Goal: Task Accomplishment & Management: Complete application form

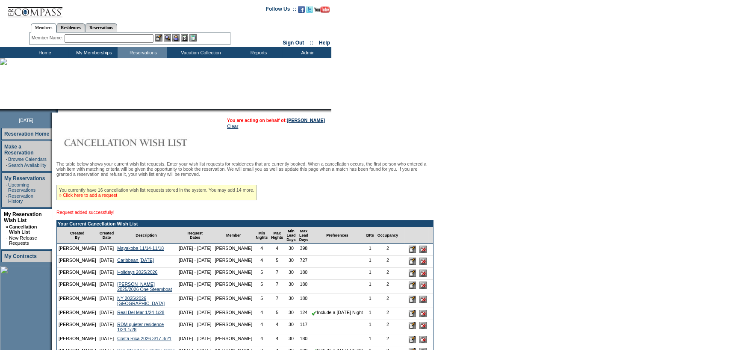
click at [117, 196] on link "» Click here to add a request" at bounding box center [88, 194] width 58 height 5
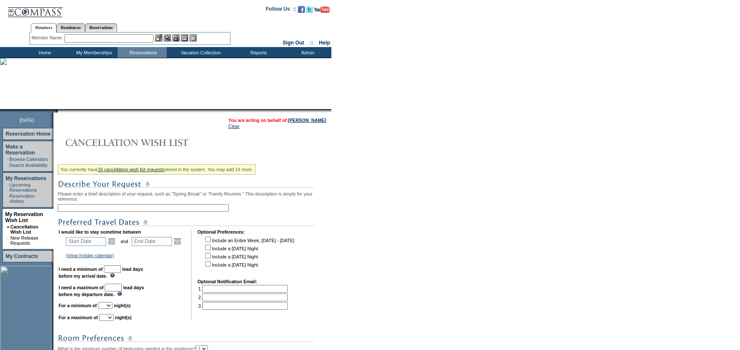
click at [136, 203] on div "You currently have 16 cancellation wish list requests stored in the system. You…" at bounding box center [194, 308] width 272 height 294
drag, startPoint x: 136, startPoint y: 209, endPoint x: 329, endPoint y: 136, distance: 206.9
click at [136, 209] on input "text" at bounding box center [143, 208] width 171 height 8
type input "Real Del Mar 1/24-1/28 medium impact"
click at [115, 245] on link "Open the calendar popup." at bounding box center [111, 240] width 9 height 9
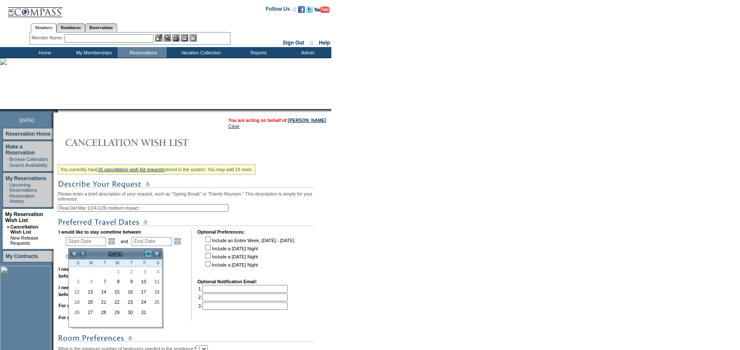
click at [149, 251] on link ">" at bounding box center [148, 253] width 9 height 9
drag, startPoint x: 154, startPoint y: 298, endPoint x: 167, endPoint y: 283, distance: 19.7
click at [154, 298] on link "24" at bounding box center [155, 302] width 12 height 9
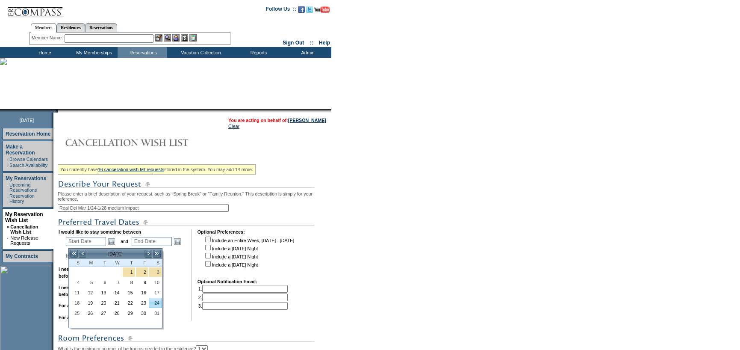
type input "2026-01-24"
type input "2026-01-25"
type input "1/24/2026"
type input "1/25/2026"
type input "114"
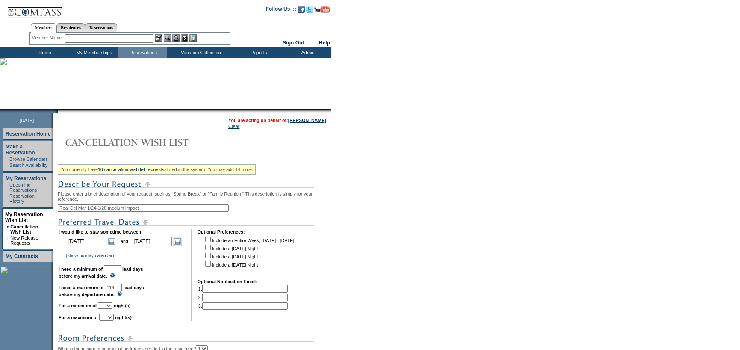
click at [180, 244] on link "Open the calendar popup." at bounding box center [177, 240] width 9 height 9
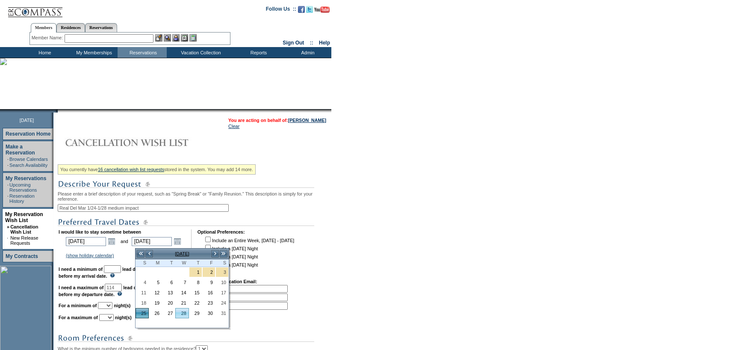
click at [181, 312] on link "28" at bounding box center [182, 312] width 12 height 9
type input "2026-01-28"
type input "1/28/2026"
type input "117"
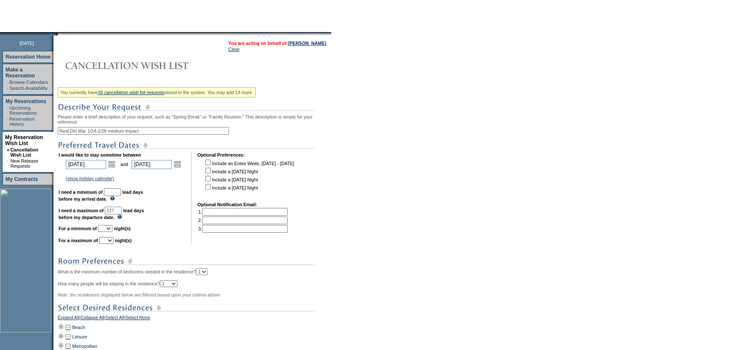
scroll to position [86, 0]
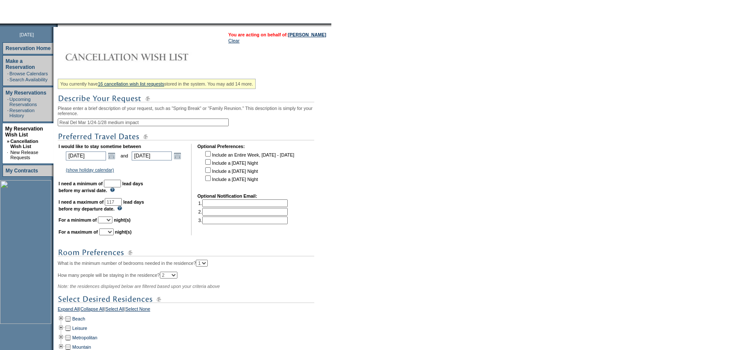
click at [123, 190] on td "I would like to stay sometime between 2026-01-24 1/24/2026 Open the calendar po…" at bounding box center [122, 190] width 127 height 92
click at [121, 187] on input "text" at bounding box center [112, 184] width 17 height 8
type input "30"
click at [112, 223] on select "1 2 3 4 5 6 7 8 9 10 11 12 13 14" at bounding box center [105, 219] width 15 height 7
select select "4"
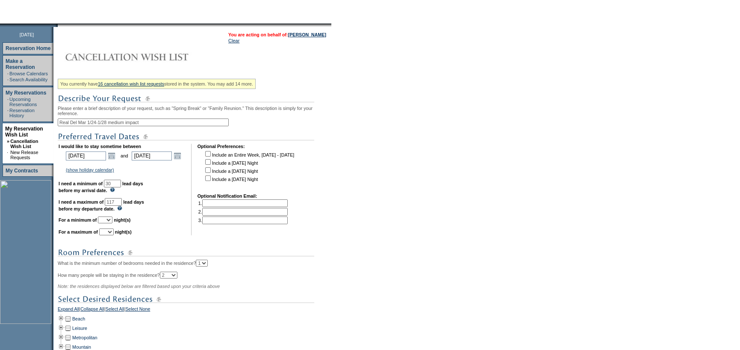
click at [108, 219] on select "1 2 3 4 5 6 7 8 9 10 11 12 13 14" at bounding box center [105, 219] width 15 height 7
click at [114, 234] on select "1 2 3 4 5 6 7 8 9 10 11 12 13 14" at bounding box center [106, 231] width 15 height 7
select select "4"
click at [109, 232] on select "1 2 3 4 5 6 7 8 9 10 11 12 13 14" at bounding box center [106, 231] width 15 height 7
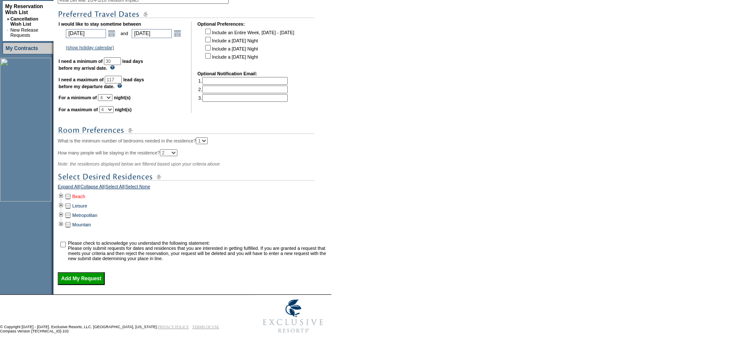
scroll to position [216, 0]
click at [64, 192] on td at bounding box center [61, 196] width 7 height 9
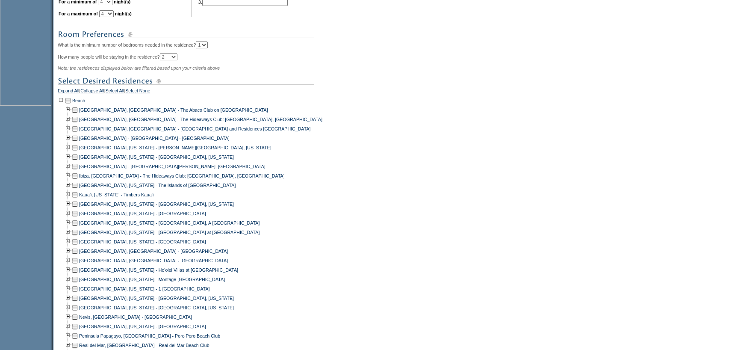
scroll to position [387, 0]
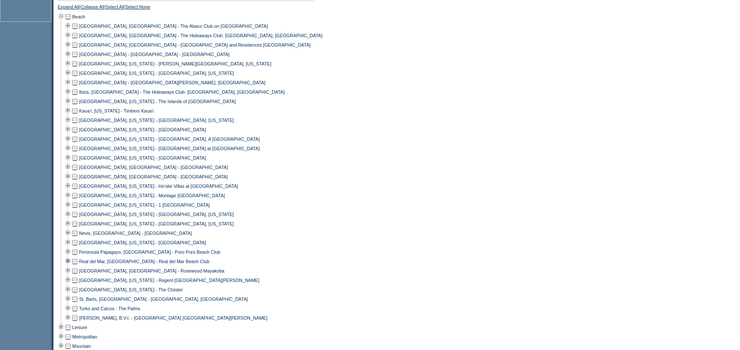
click at [71, 266] on td at bounding box center [68, 261] width 7 height 9
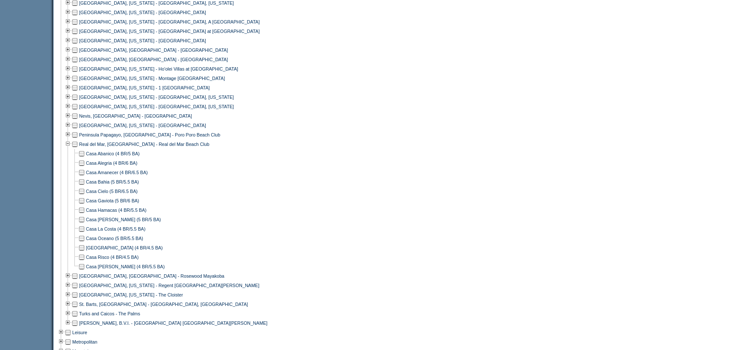
scroll to position [516, 0]
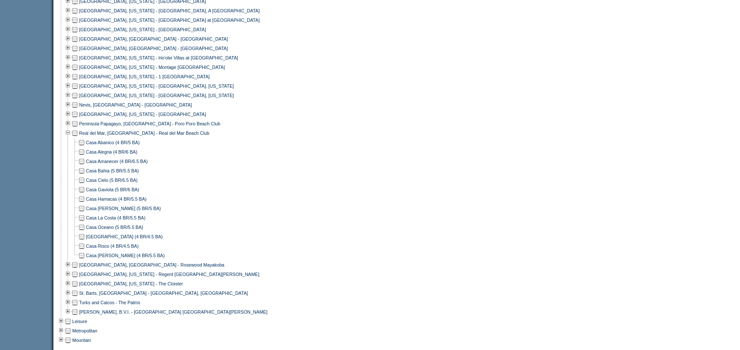
click at [83, 222] on td at bounding box center [81, 217] width 7 height 9
click at [85, 251] on td at bounding box center [81, 245] width 7 height 9
click at [85, 241] on td at bounding box center [81, 236] width 7 height 9
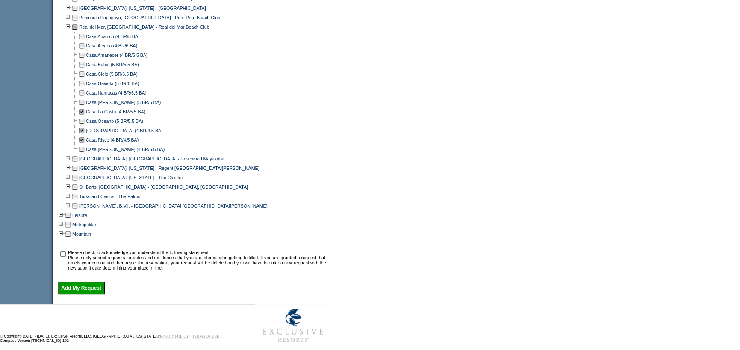
scroll to position [639, 0]
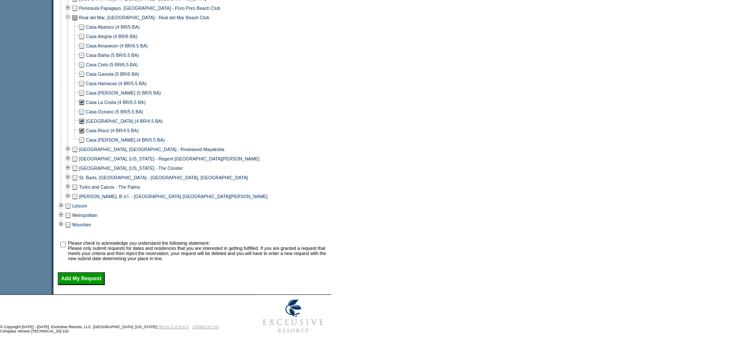
click at [64, 242] on input "checkbox" at bounding box center [63, 245] width 6 height 6
checkbox input "true"
click at [89, 276] on input "Add My Request" at bounding box center [81, 278] width 47 height 13
